Goal: Task Accomplishment & Management: Use online tool/utility

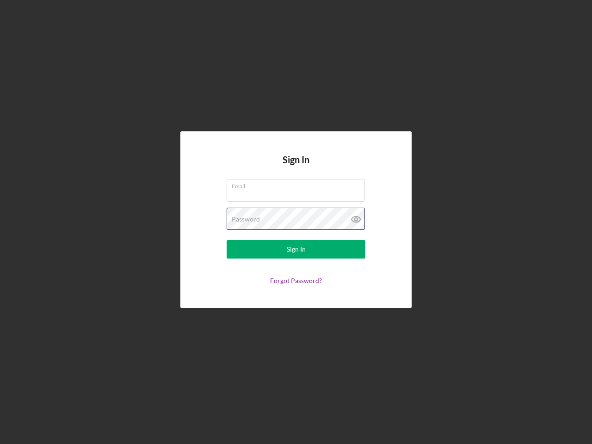
click at [296, 222] on div "Password" at bounding box center [296, 219] width 139 height 23
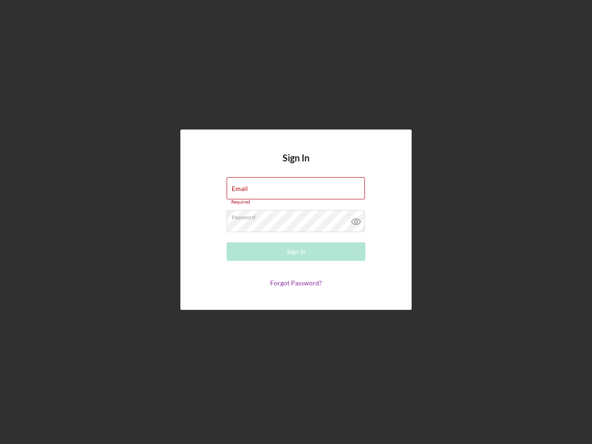
click at [356, 219] on icon at bounding box center [356, 221] width 23 height 23
